Goal: Task Accomplishment & Management: Use online tool/utility

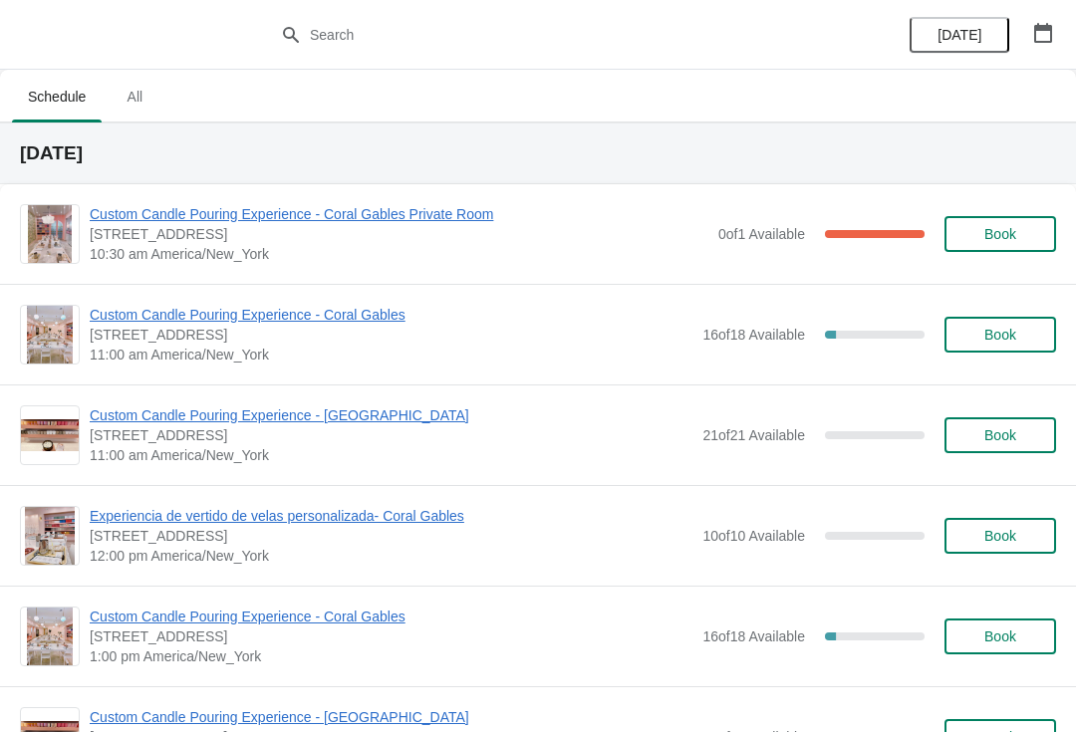
click at [157, 221] on span "Custom Candle Pouring Experience - Coral Gables Private Room" at bounding box center [399, 214] width 619 height 20
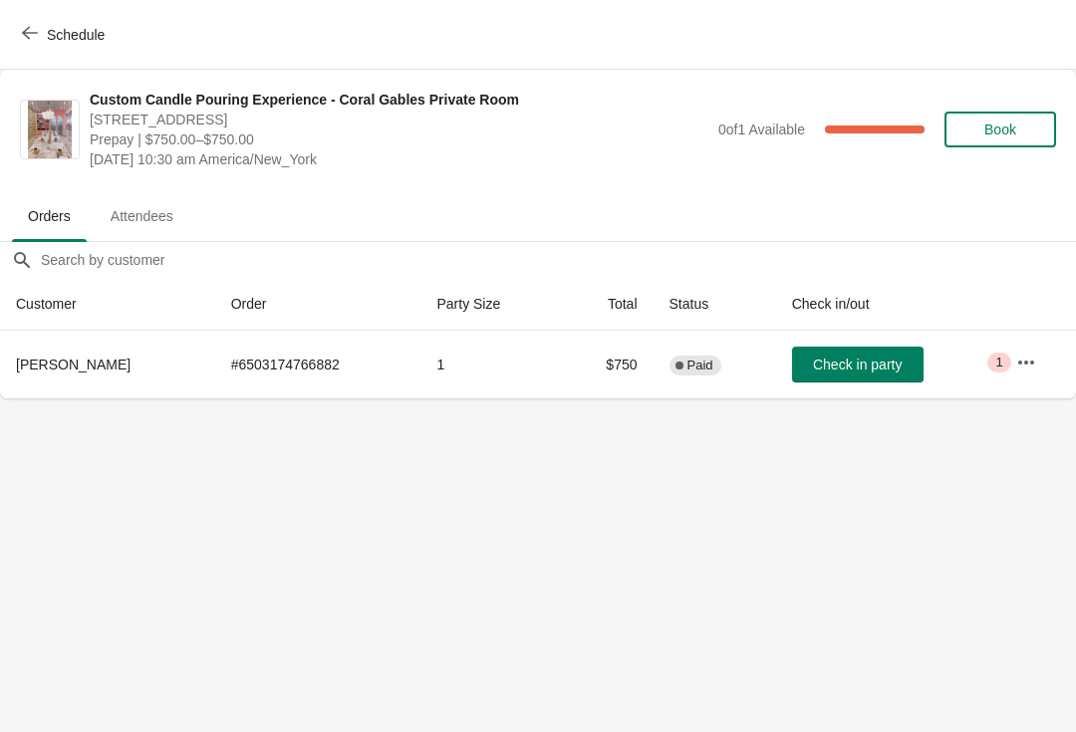
click at [57, 37] on span "Schedule" at bounding box center [76, 35] width 58 height 16
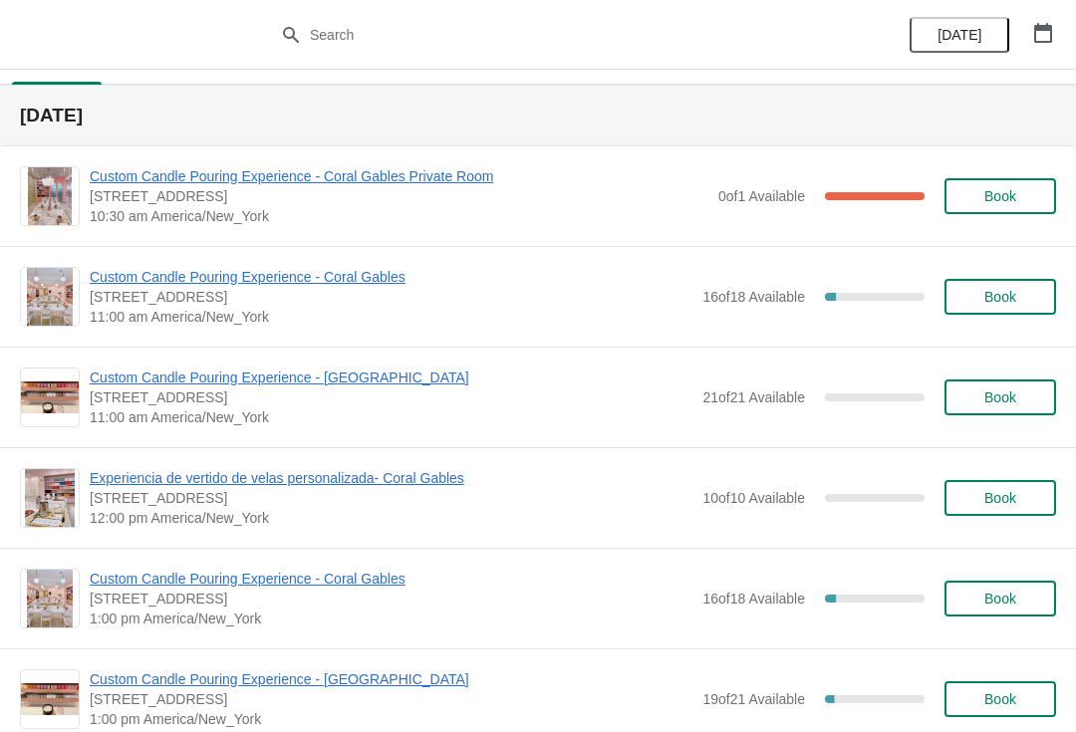
scroll to position [47, 0]
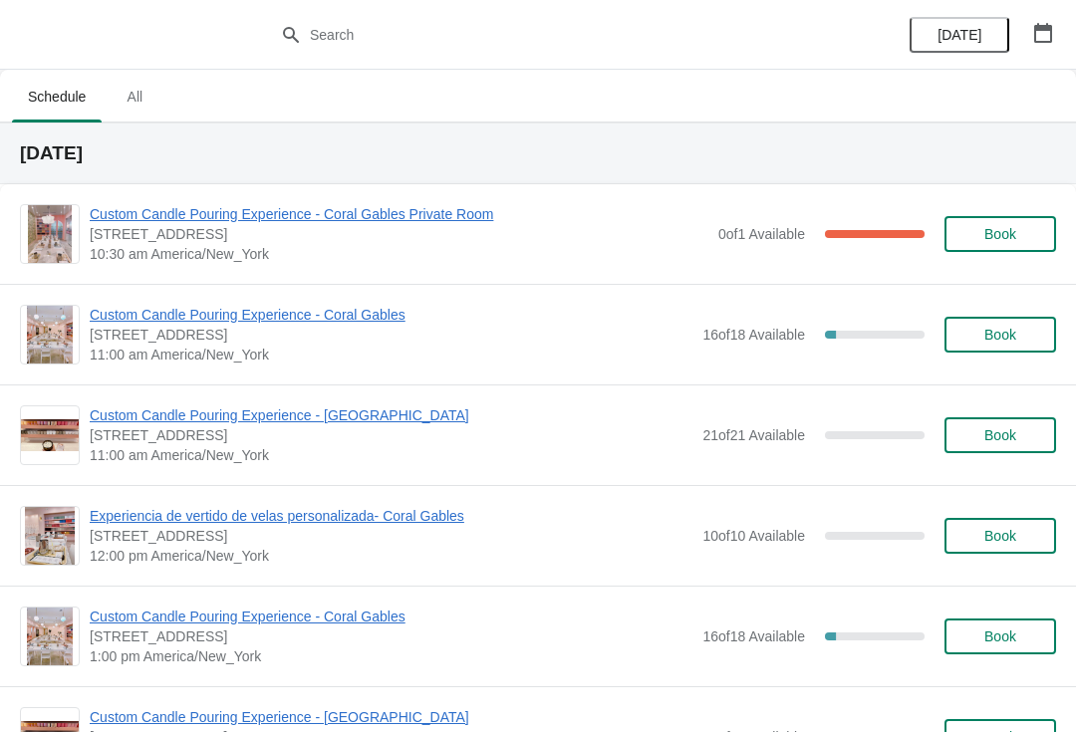
click at [119, 316] on span "Custom Candle Pouring Experience - Coral Gables" at bounding box center [391, 315] width 603 height 20
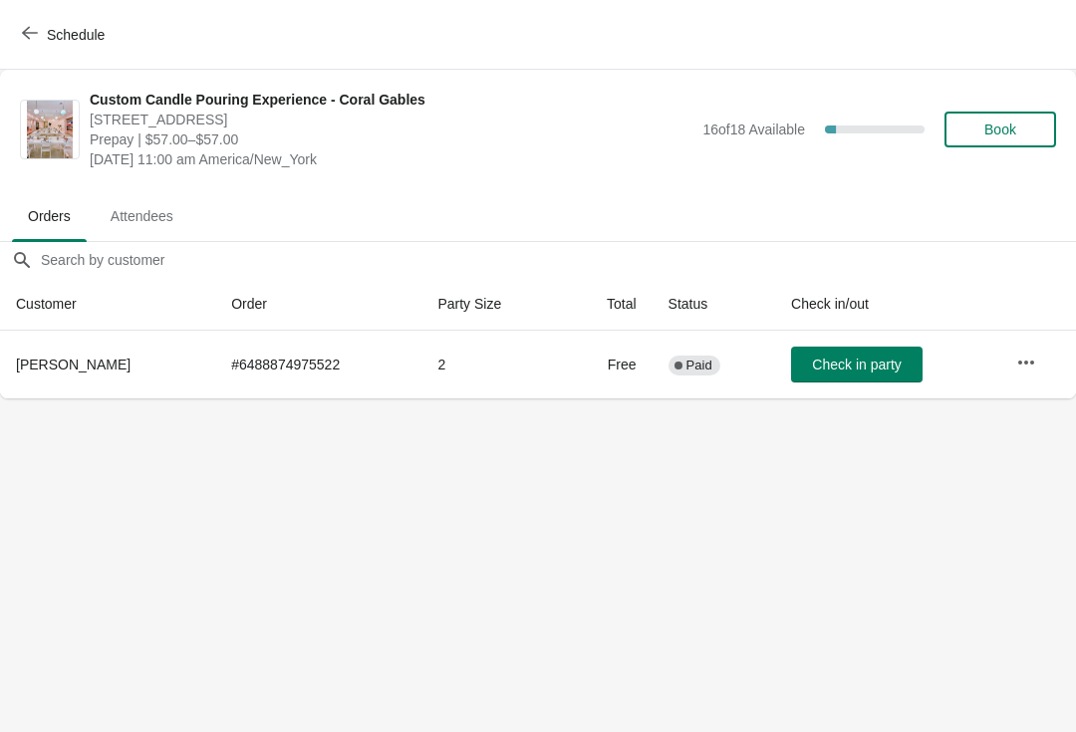
click at [27, 32] on icon "button" at bounding box center [30, 33] width 16 height 16
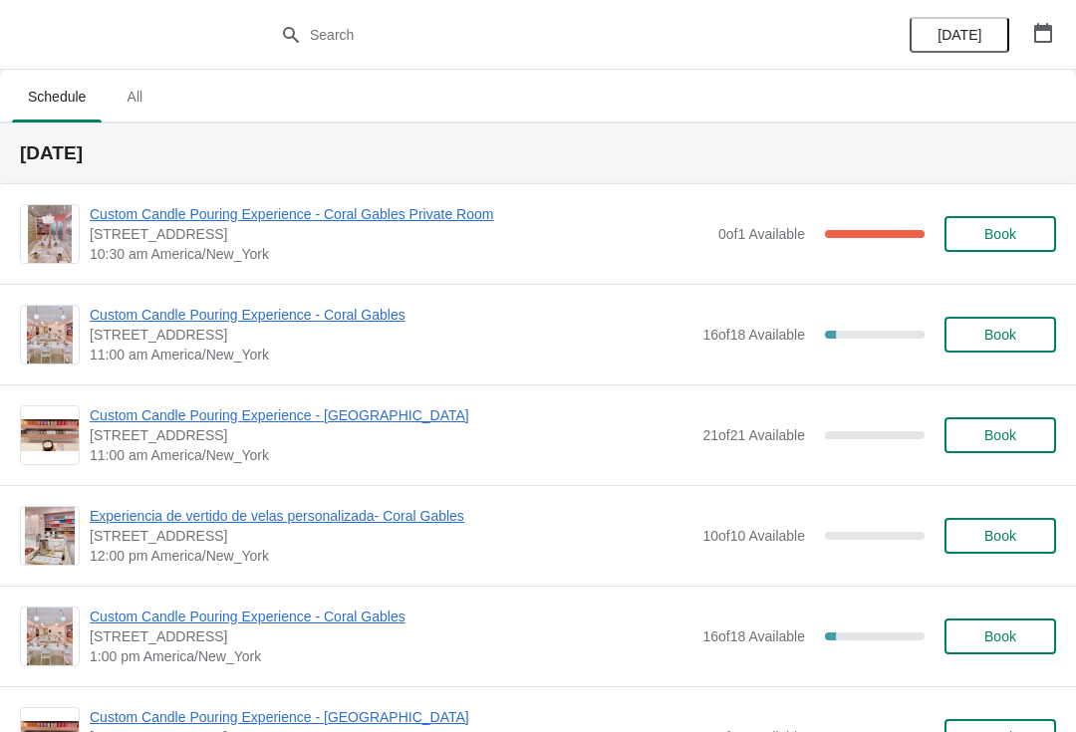
click at [159, 311] on span "Custom Candle Pouring Experience - Coral Gables" at bounding box center [391, 315] width 603 height 20
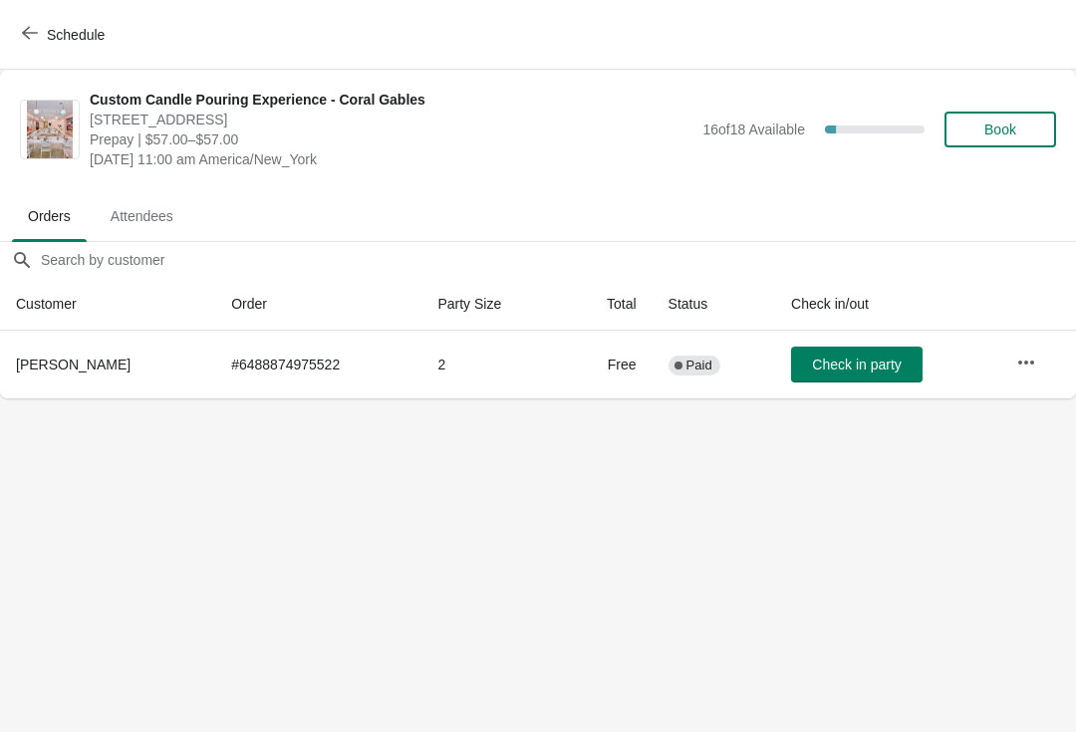
click at [1034, 359] on icon "button" at bounding box center [1026, 363] width 20 height 20
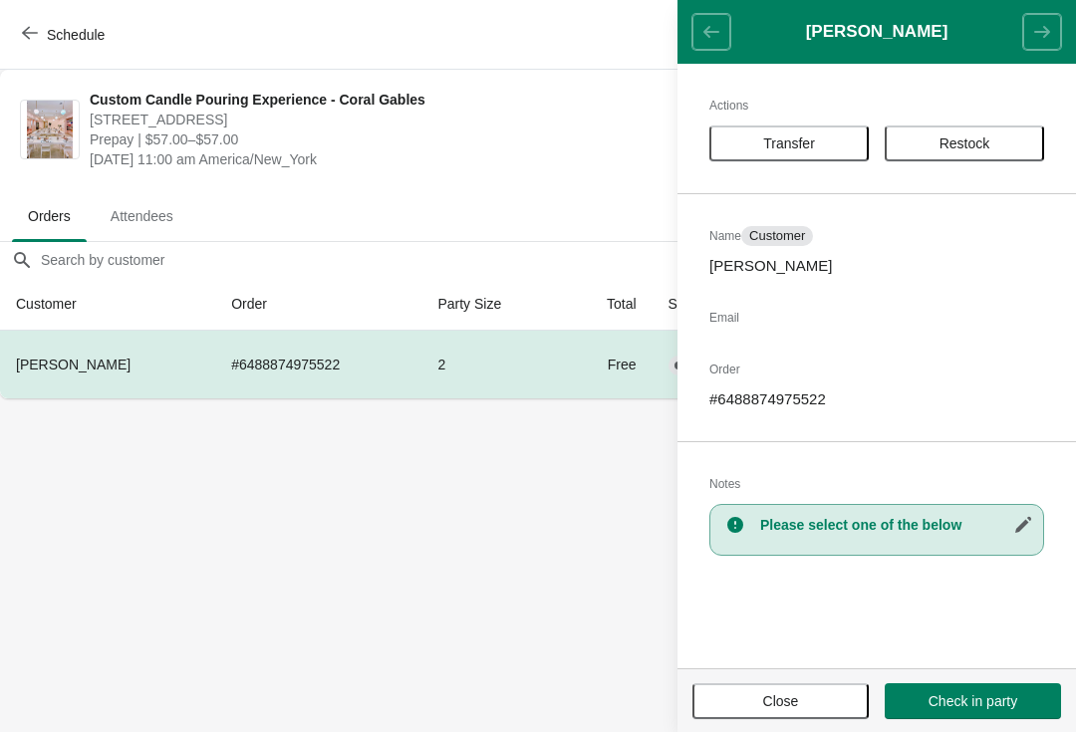
click at [48, 523] on body "Schedule Custom Candle Pouring Experience - Coral Gables [STREET_ADDRESS] Prepa…" at bounding box center [538, 366] width 1076 height 732
click at [548, 139] on span "Prepay | $57.00–$57.00" at bounding box center [391, 139] width 603 height 20
click at [613, 128] on span "[STREET_ADDRESS]" at bounding box center [391, 120] width 603 height 20
click at [992, 710] on button "Check in party" at bounding box center [972, 701] width 176 height 36
